Goal: Task Accomplishment & Management: Manage account settings

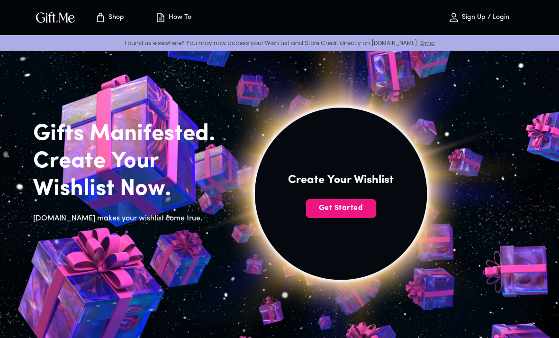
click at [367, 206] on span "Get Started" at bounding box center [341, 208] width 70 height 10
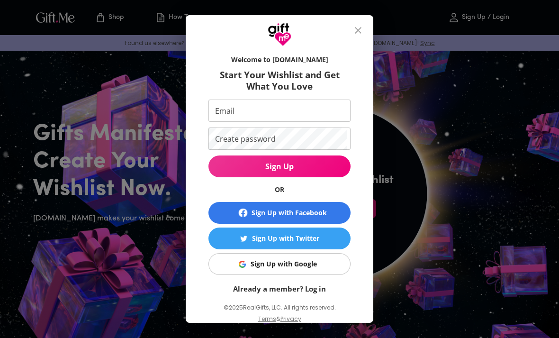
click at [438, 222] on div "Welcome to Gift.me Start Your Wishlist and Get What You Love Email Email Create…" at bounding box center [279, 169] width 559 height 338
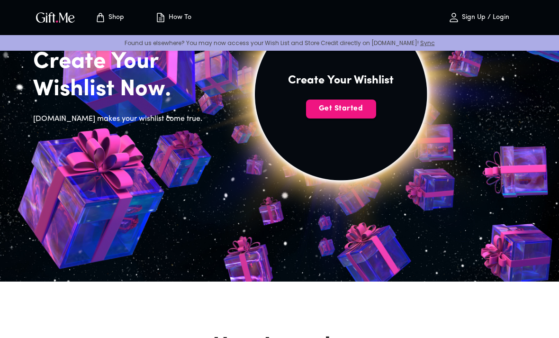
scroll to position [81, 0]
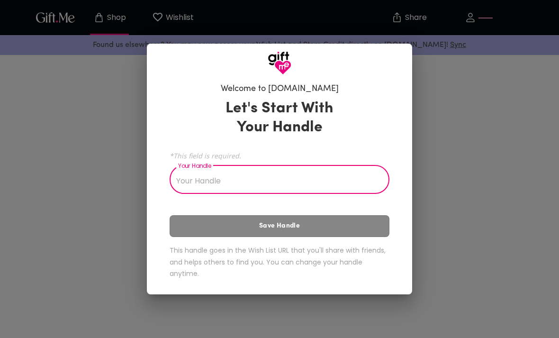
click at [366, 179] on input "Your Handle" at bounding box center [273, 180] width 209 height 27
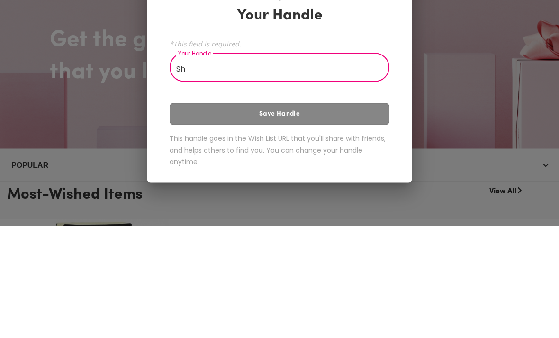
type input "S"
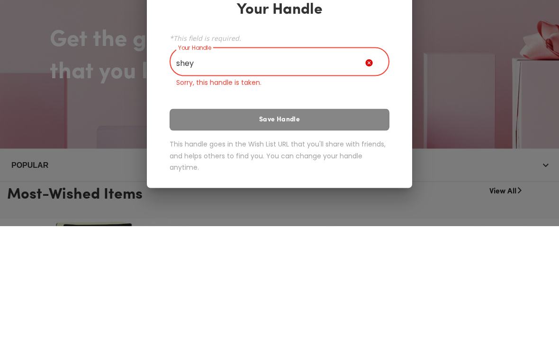
click at [348, 115] on div "Let's Start With Your Handle *This field is required. Your Handle shey Your Han…" at bounding box center [279, 190] width 220 height 203
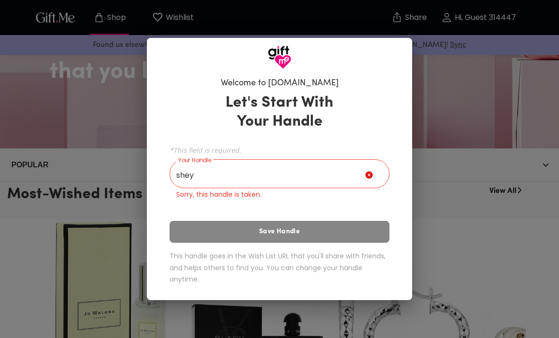
click at [343, 239] on div "Let's Start With Your Handle *This field is required. Your Handle shey Your Han…" at bounding box center [279, 190] width 220 height 203
click at [331, 178] on input "shey" at bounding box center [267, 174] width 196 height 27
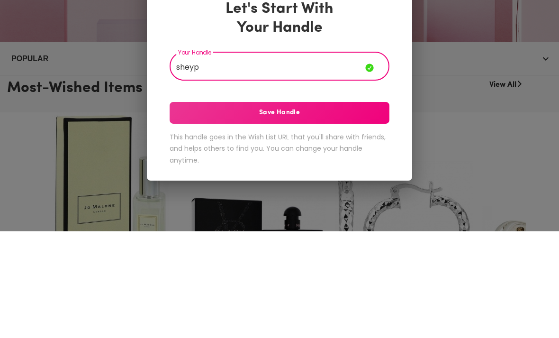
type input "sheyp"
click at [362, 214] on span "Save Handle" at bounding box center [279, 219] width 220 height 10
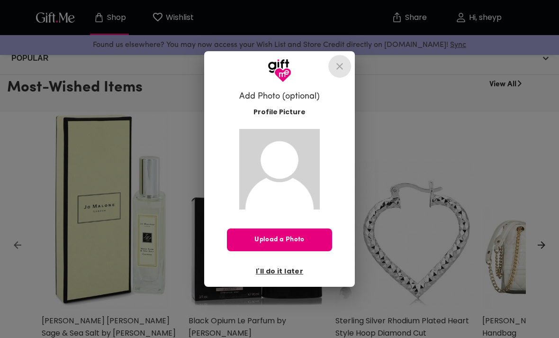
click at [347, 78] on button "close" at bounding box center [339, 66] width 23 height 23
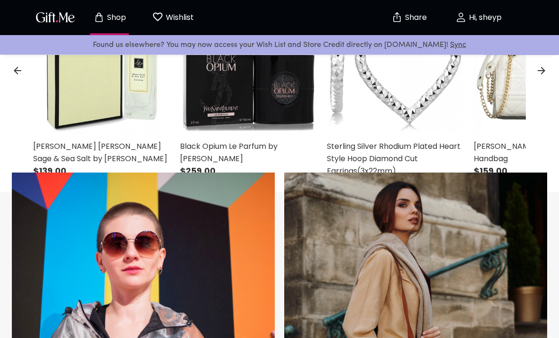
scroll to position [358, 0]
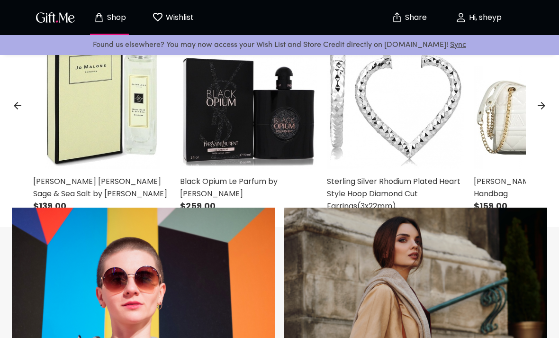
click at [485, 18] on p "Hi, sheyp" at bounding box center [483, 18] width 35 height 8
